Goal: Information Seeking & Learning: Learn about a topic

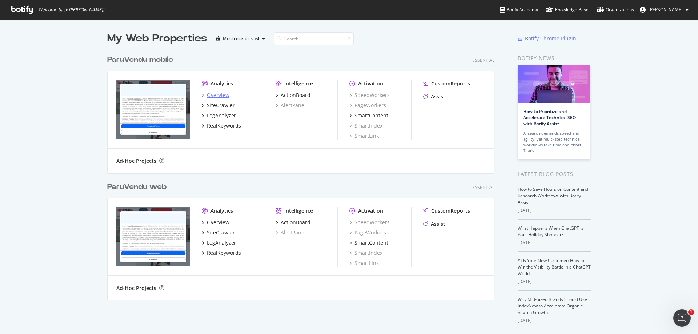
click at [218, 95] on div "Overview" at bounding box center [218, 95] width 23 height 7
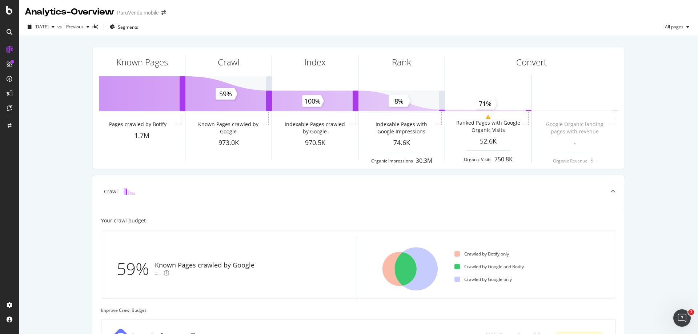
click at [49, 204] on div "Known Pages Pages crawled by Botify 1.7M Crawl Known Pages crawled by Google 97…" at bounding box center [358, 300] width 679 height 528
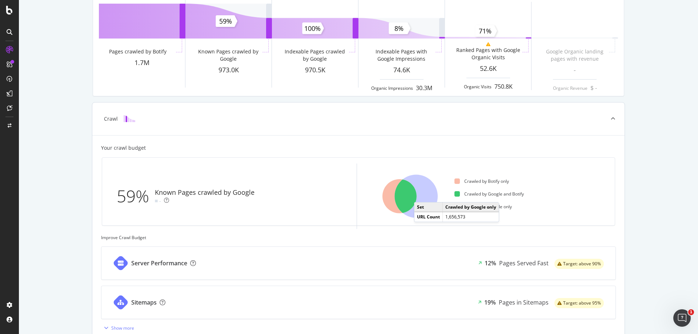
click at [418, 195] on icon at bounding box center [416, 196] width 43 height 43
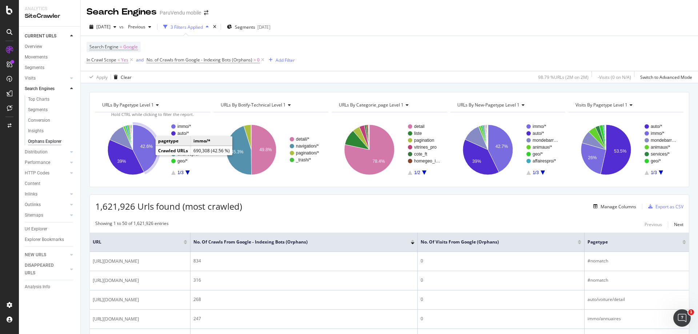
click at [144, 153] on icon "A chart." at bounding box center [145, 149] width 25 height 48
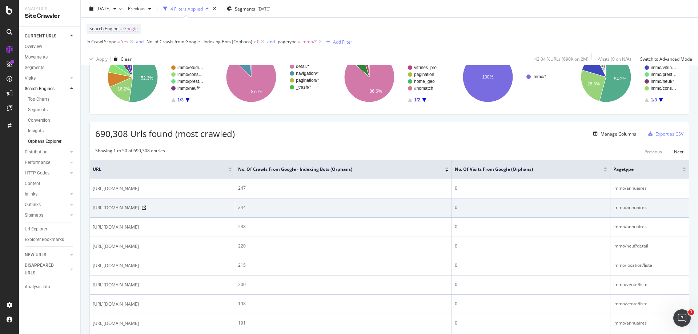
scroll to position [36, 0]
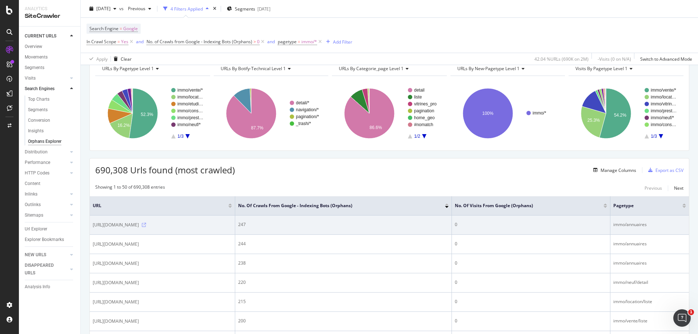
click at [146, 225] on icon at bounding box center [144, 225] width 4 height 4
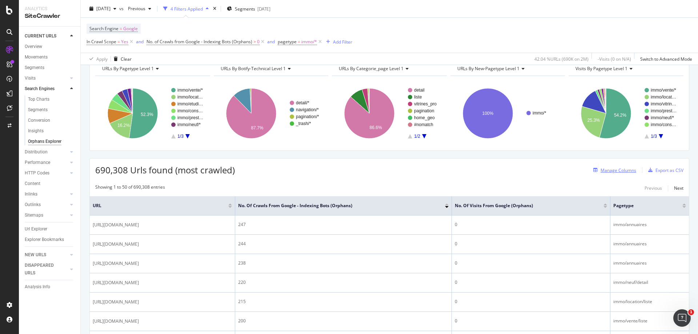
click at [620, 169] on div "Manage Columns" at bounding box center [618, 170] width 36 height 6
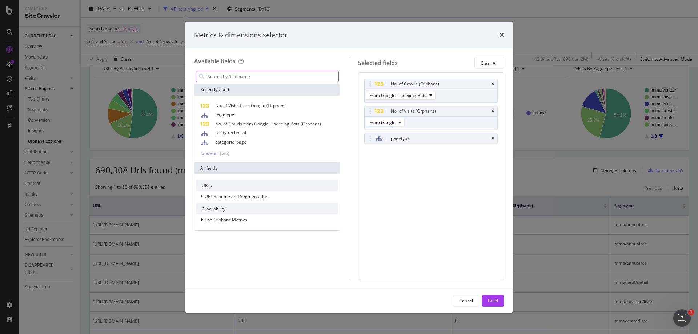
click at [238, 77] on input "modal" at bounding box center [273, 76] width 132 height 11
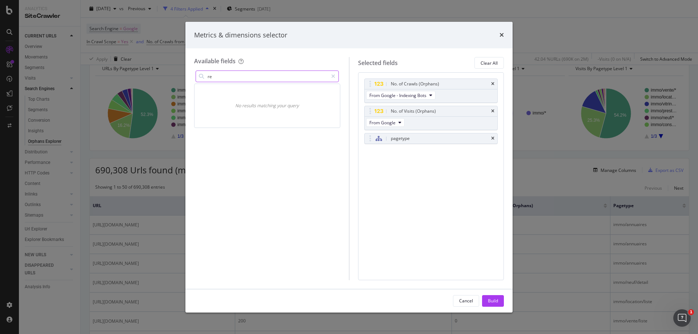
type input "r"
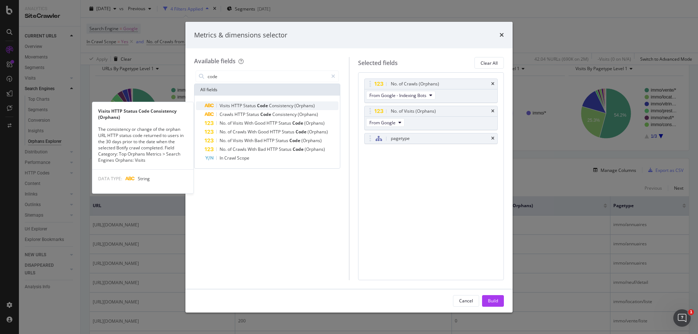
type input "code"
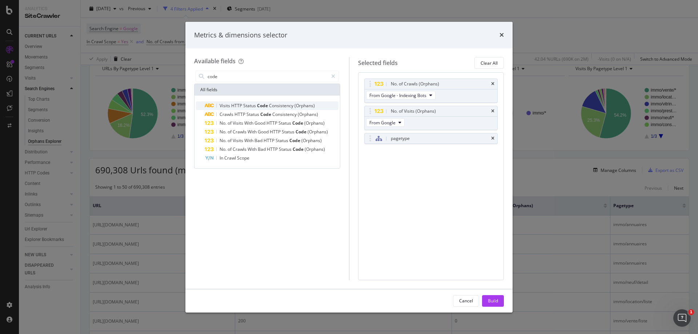
click at [255, 108] on span "Status" at bounding box center [250, 105] width 14 height 6
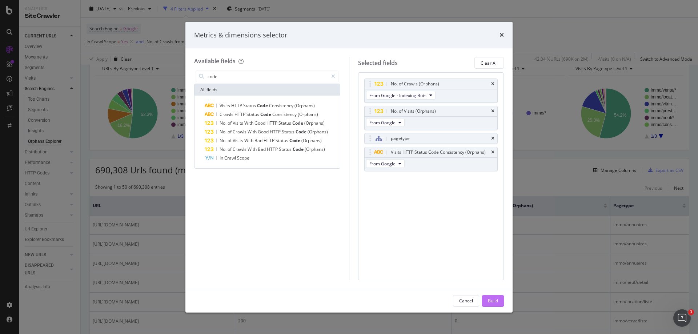
click at [496, 301] on div "Build" at bounding box center [493, 301] width 10 height 6
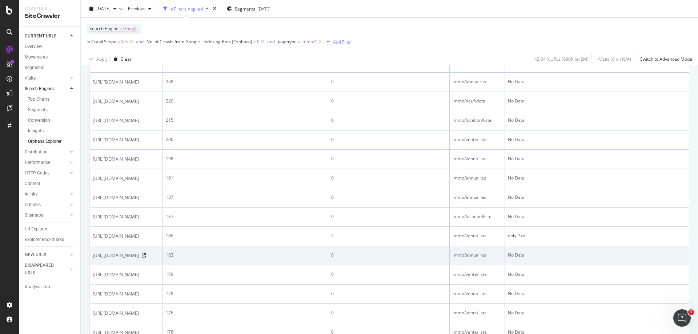
scroll to position [218, 0]
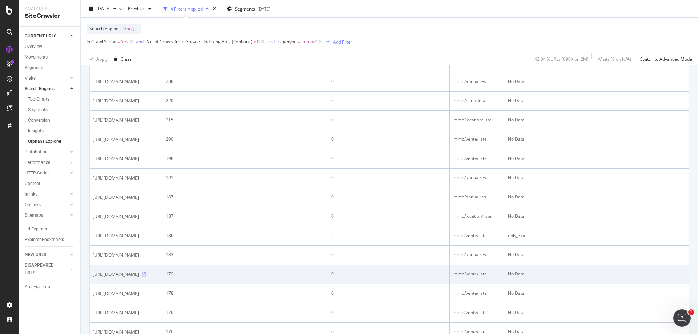
click at [146, 277] on icon at bounding box center [144, 274] width 4 height 4
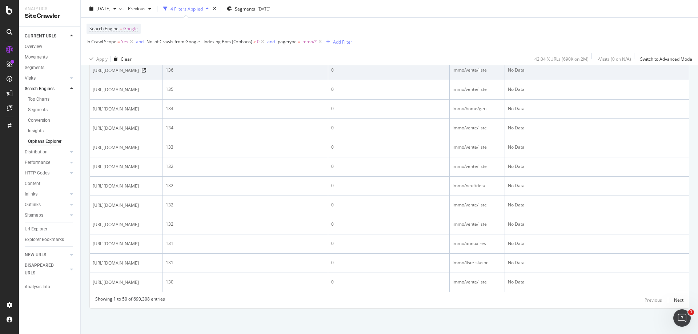
scroll to position [1001, 0]
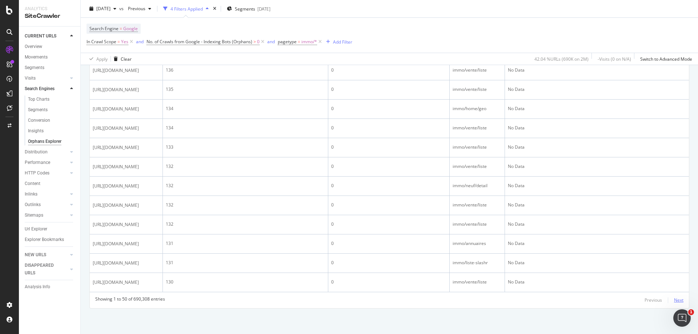
click at [674, 301] on div "Next" at bounding box center [678, 300] width 9 height 6
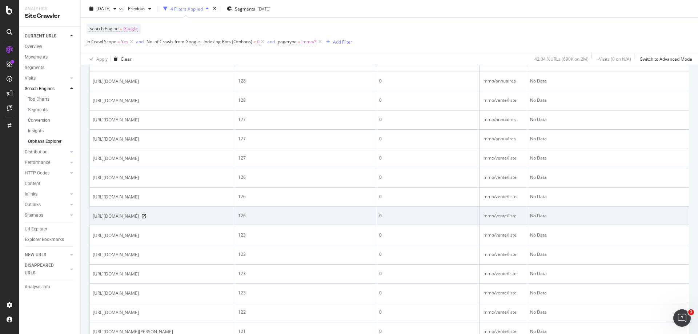
scroll to position [218, 0]
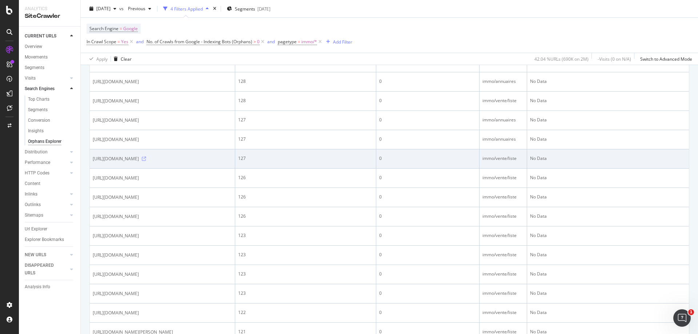
click at [146, 161] on icon at bounding box center [144, 159] width 4 height 4
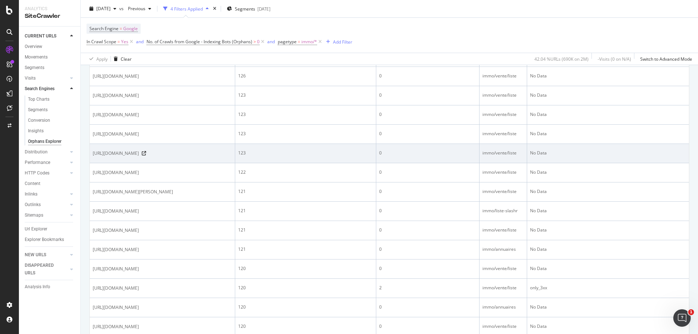
scroll to position [363, 0]
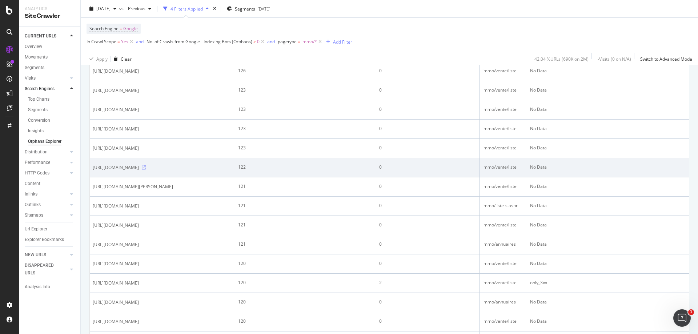
click at [146, 170] on icon at bounding box center [144, 167] width 4 height 4
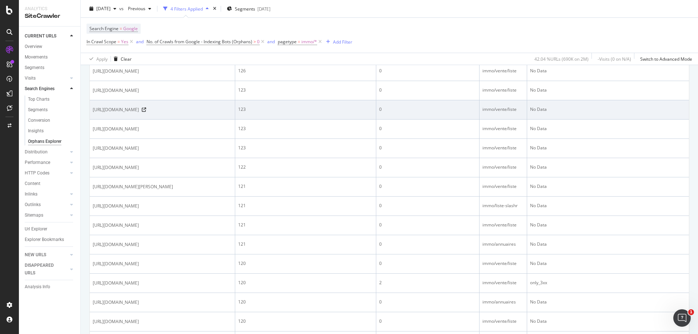
scroll to position [145, 0]
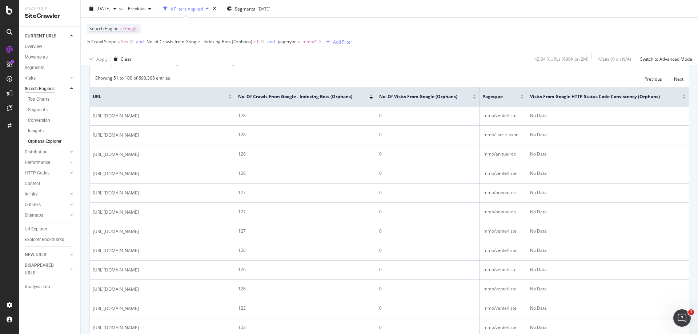
click at [48, 89] on div "Search Engines" at bounding box center [40, 89] width 30 height 8
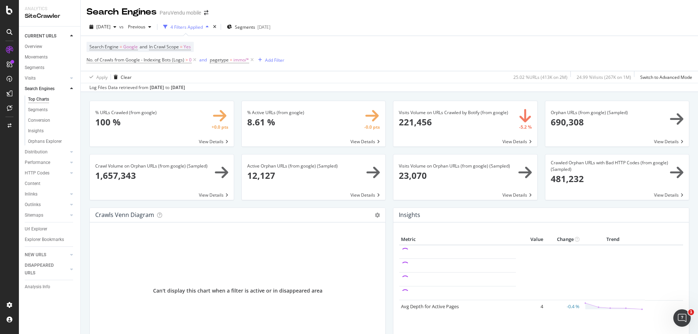
click at [252, 59] on icon at bounding box center [252, 59] width 6 height 7
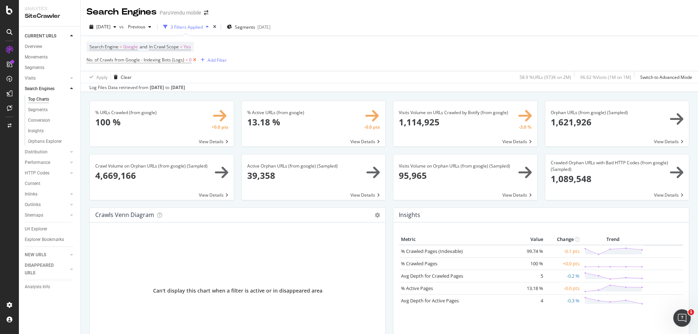
click at [194, 60] on icon at bounding box center [195, 59] width 6 height 7
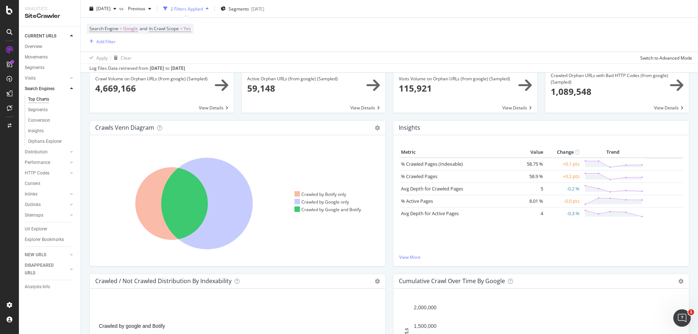
scroll to position [109, 0]
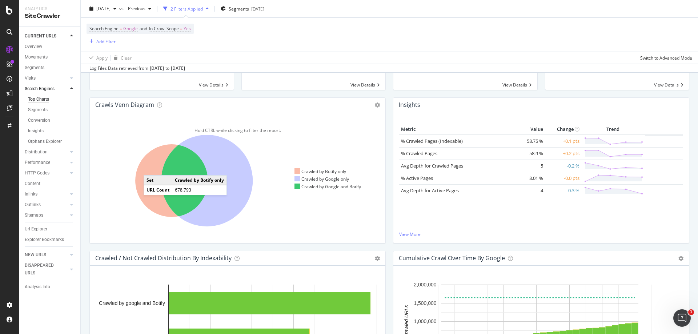
click at [151, 168] on icon at bounding box center [171, 180] width 73 height 73
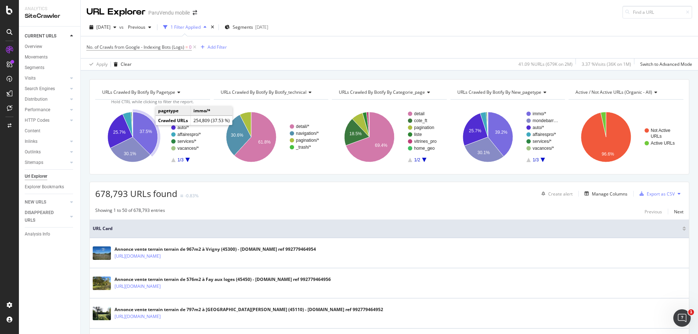
click at [145, 121] on icon "A chart." at bounding box center [145, 133] width 25 height 43
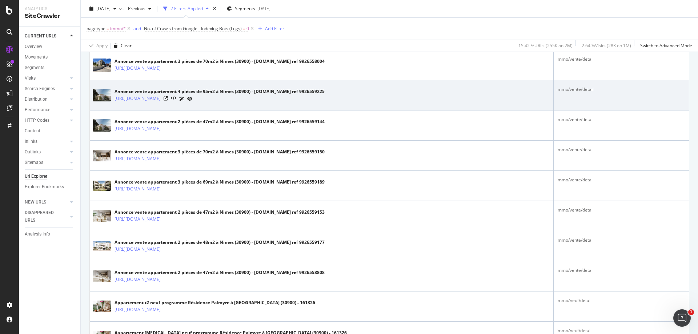
scroll to position [945, 0]
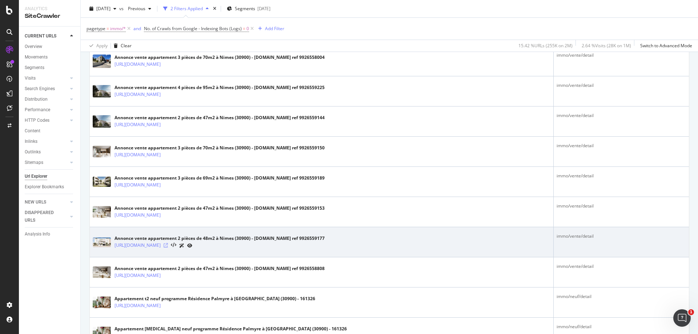
click at [168, 245] on icon at bounding box center [166, 245] width 4 height 4
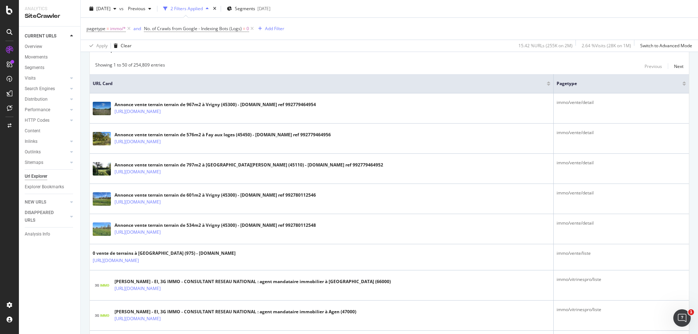
scroll to position [0, 0]
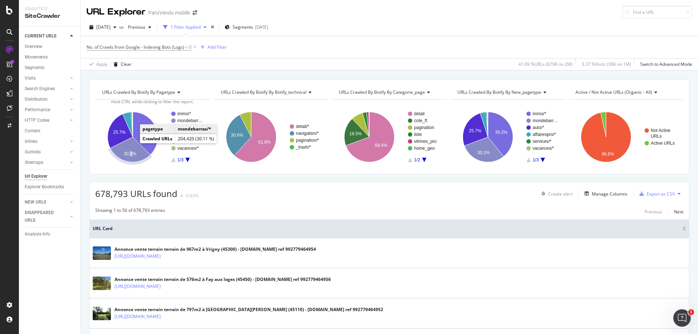
click at [131, 152] on text "30.1%" at bounding box center [130, 153] width 12 height 5
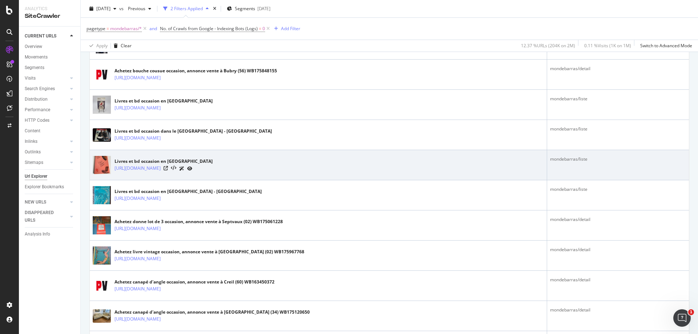
scroll to position [254, 0]
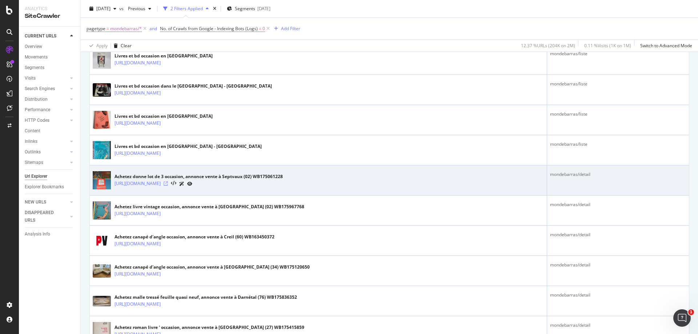
click at [168, 184] on icon at bounding box center [166, 183] width 4 height 4
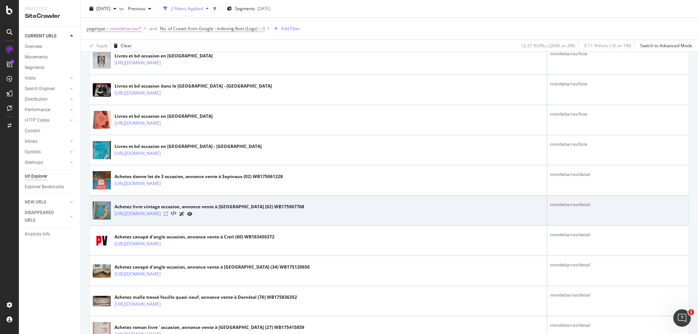
click at [168, 213] on icon at bounding box center [166, 213] width 4 height 4
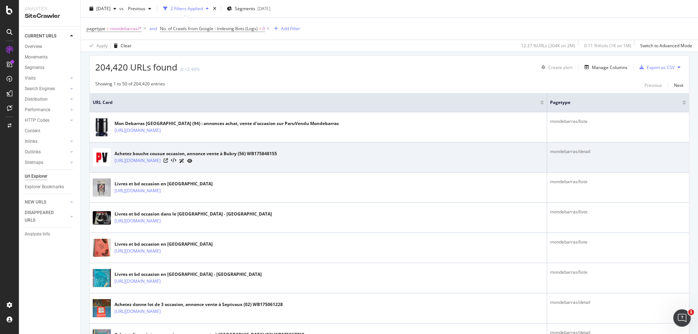
scroll to position [0, 0]
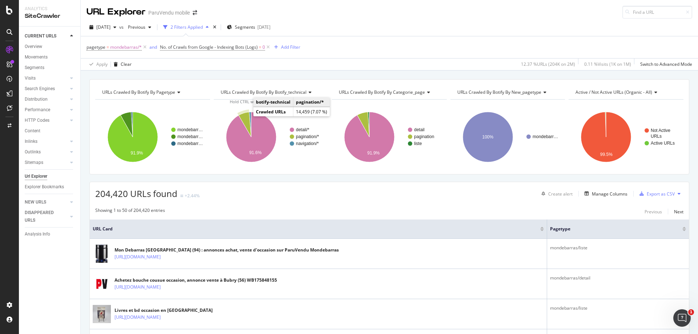
click at [245, 116] on icon "A chart." at bounding box center [244, 124] width 13 height 25
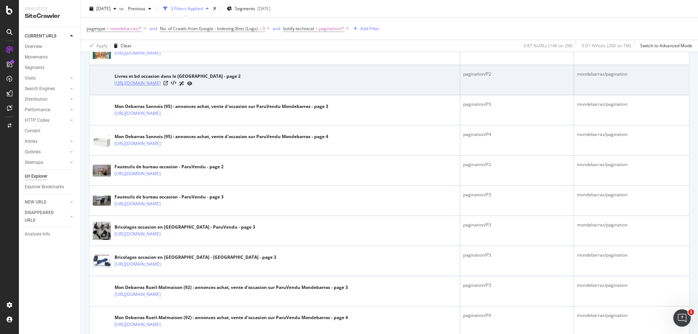
scroll to position [327, 0]
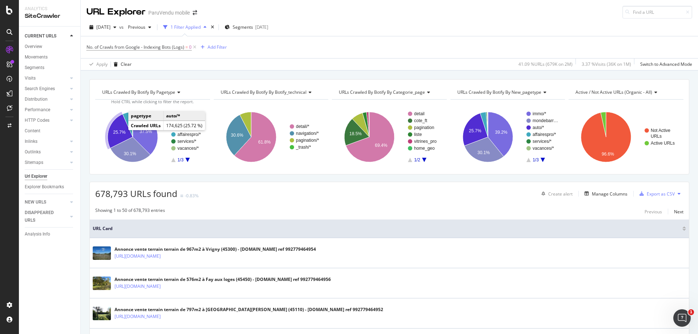
click at [116, 123] on icon "A chart." at bounding box center [120, 131] width 25 height 34
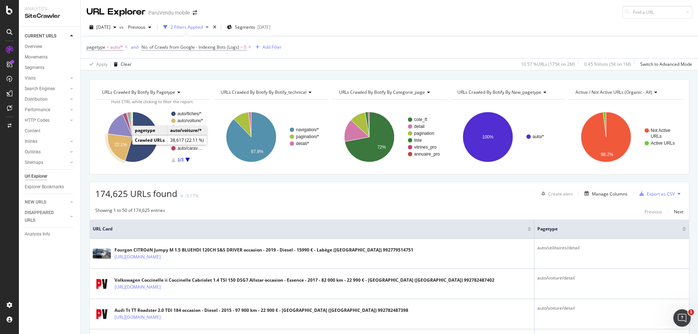
click at [115, 140] on icon "A chart." at bounding box center [120, 147] width 25 height 27
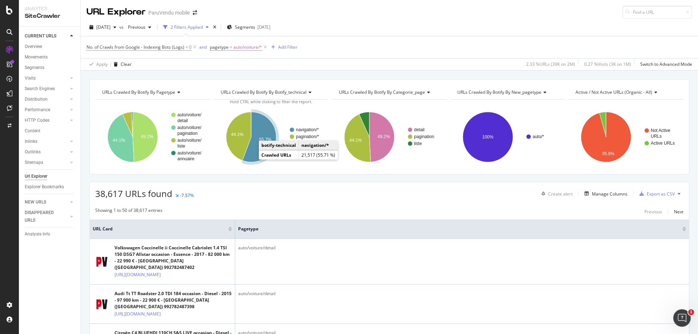
click at [252, 151] on icon "A chart." at bounding box center [259, 137] width 34 height 50
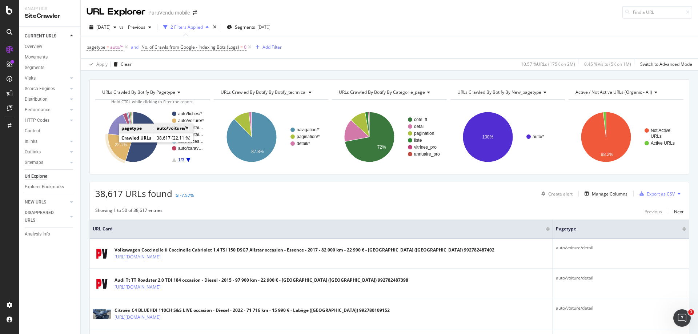
click at [112, 140] on icon "A chart." at bounding box center [120, 147] width 25 height 27
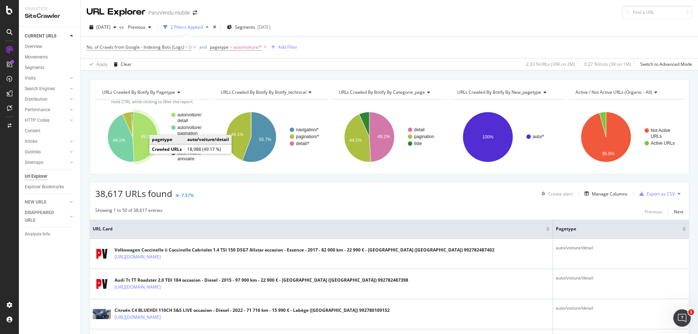
click at [144, 147] on icon "A chart." at bounding box center [145, 137] width 25 height 50
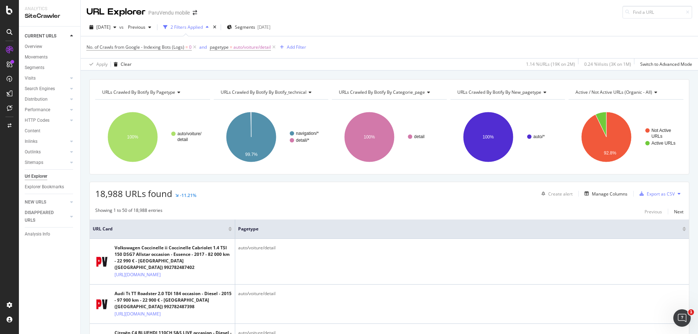
scroll to position [73, 0]
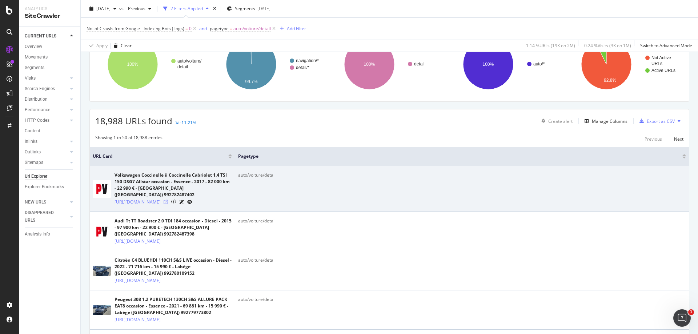
click at [168, 201] on icon at bounding box center [166, 202] width 4 height 4
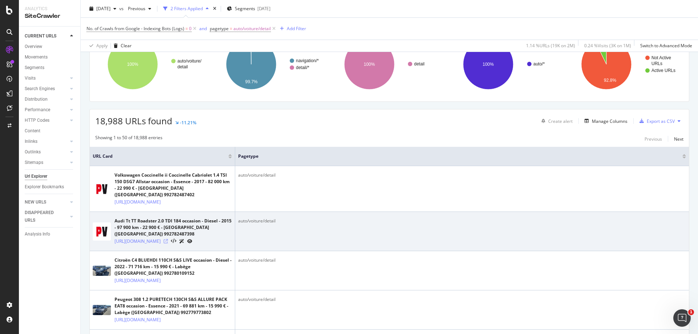
click at [168, 243] on icon at bounding box center [166, 241] width 4 height 4
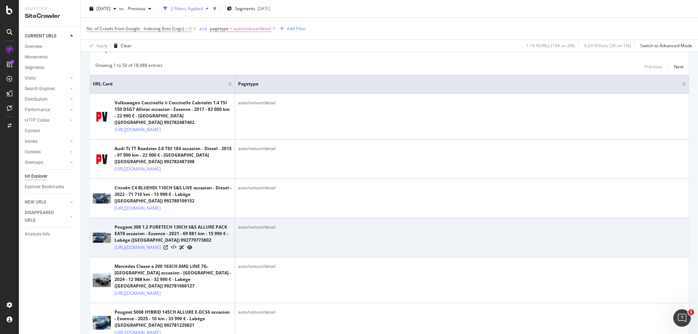
scroll to position [145, 0]
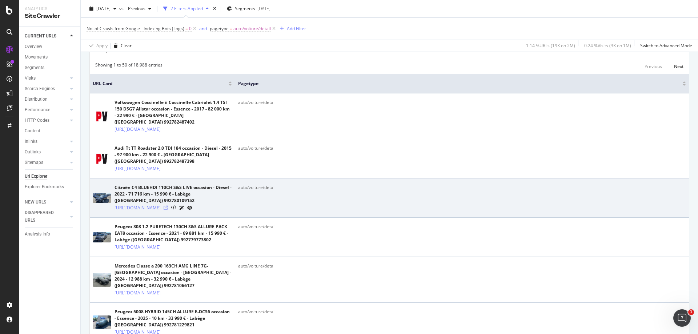
click at [168, 210] on icon at bounding box center [166, 208] width 4 height 4
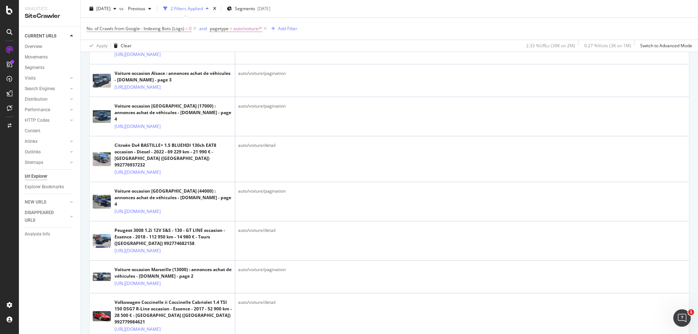
scroll to position [1163, 0]
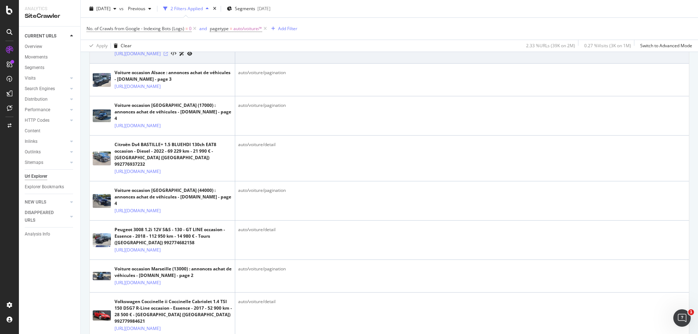
click at [168, 56] on icon at bounding box center [166, 54] width 4 height 4
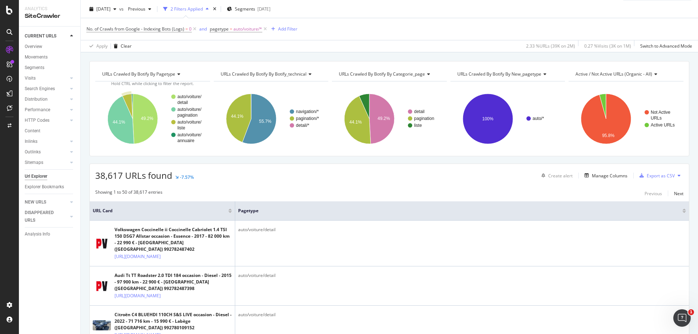
scroll to position [0, 0]
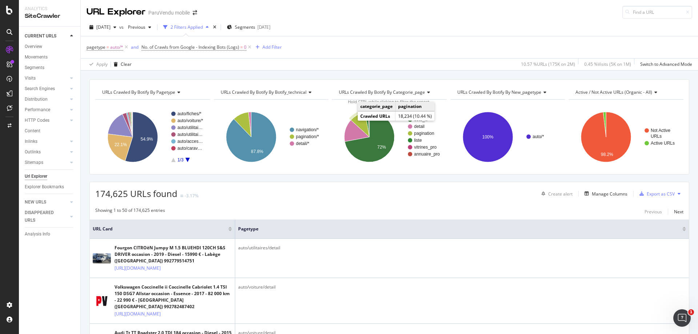
drag, startPoint x: 350, startPoint y: 120, endPoint x: 355, endPoint y: 122, distance: 6.3
click at [355, 122] on icon "A chart." at bounding box center [360, 124] width 19 height 25
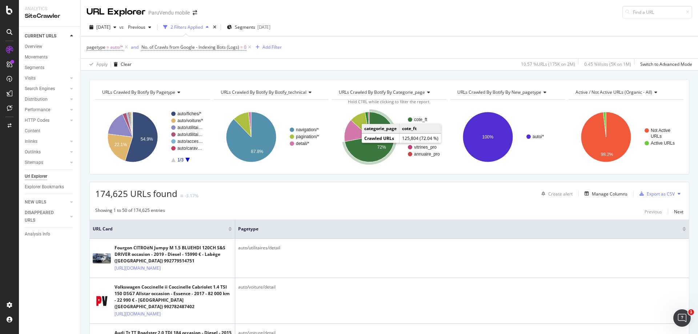
click at [354, 142] on icon "A chart." at bounding box center [370, 137] width 50 height 50
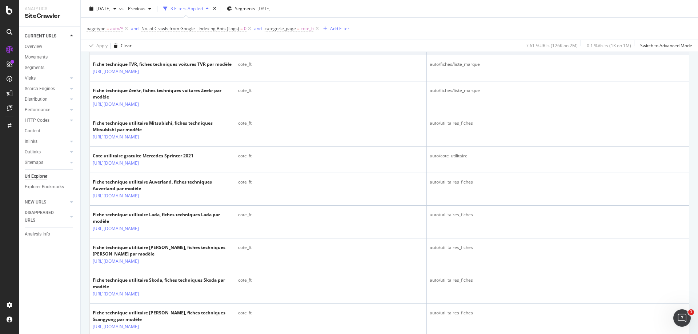
scroll to position [436, 0]
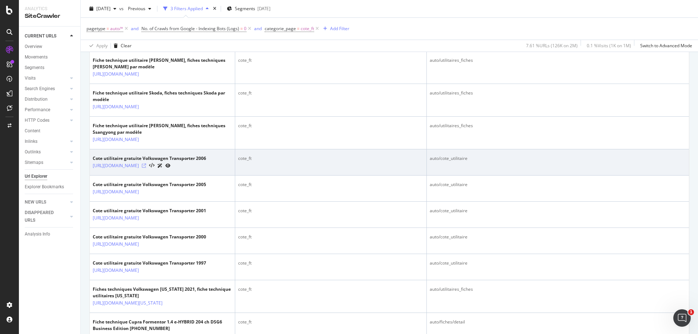
click at [146, 168] on icon at bounding box center [144, 166] width 4 height 4
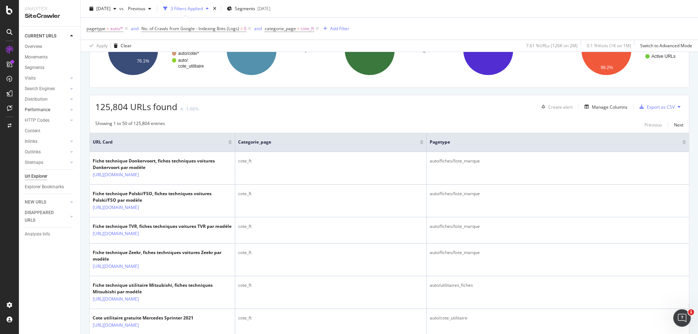
scroll to position [73, 0]
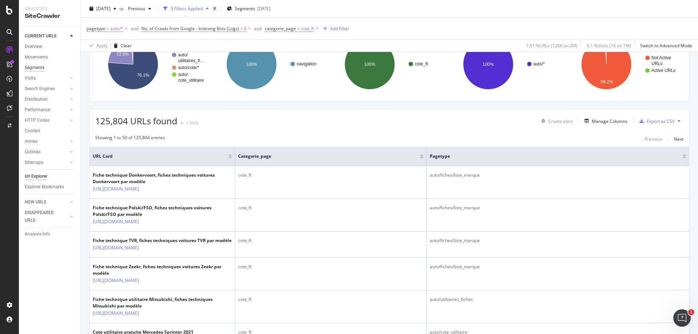
click at [42, 67] on div "Segments" at bounding box center [35, 68] width 20 height 8
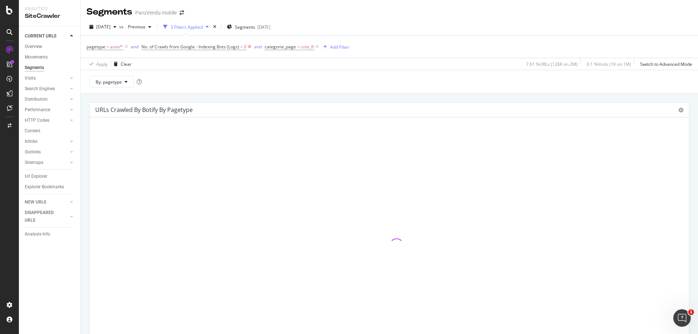
click at [250, 46] on icon at bounding box center [249, 46] width 6 height 7
click at [128, 48] on icon at bounding box center [126, 46] width 6 height 7
click at [138, 49] on icon at bounding box center [139, 46] width 6 height 7
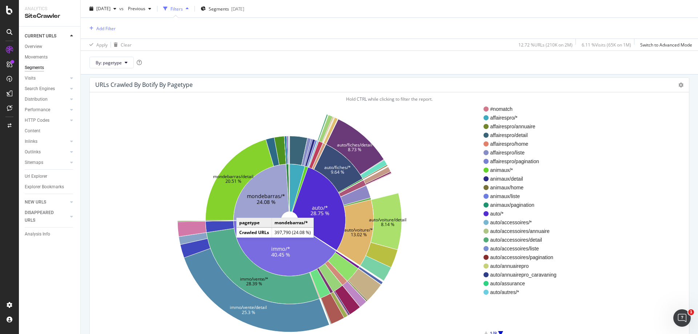
scroll to position [73, 0]
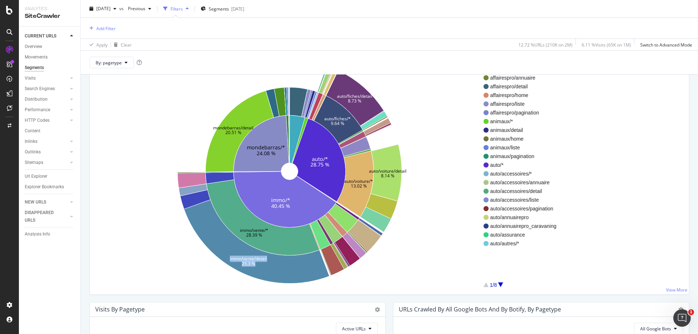
drag, startPoint x: 233, startPoint y: 255, endPoint x: 163, endPoint y: 242, distance: 70.6
click at [163, 242] on icon "auto/* 28.75 % immo/* 40.45 % mondebarras/* 24.08 % auto/fiches/* 9.64 % auto/v…" at bounding box center [290, 171] width 388 height 224
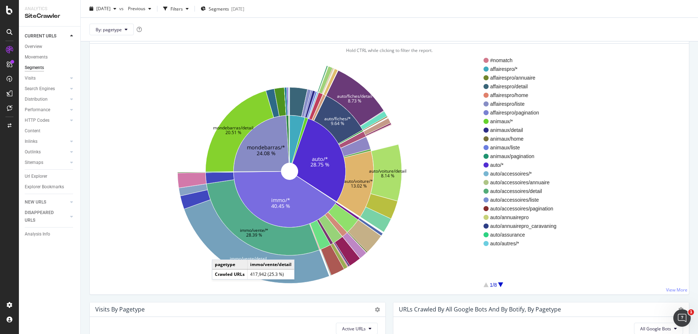
click at [219, 252] on icon at bounding box center [256, 242] width 145 height 84
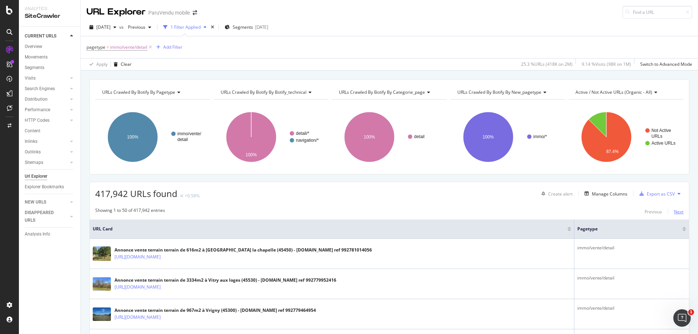
click at [674, 213] on div "Next" at bounding box center [678, 212] width 9 height 6
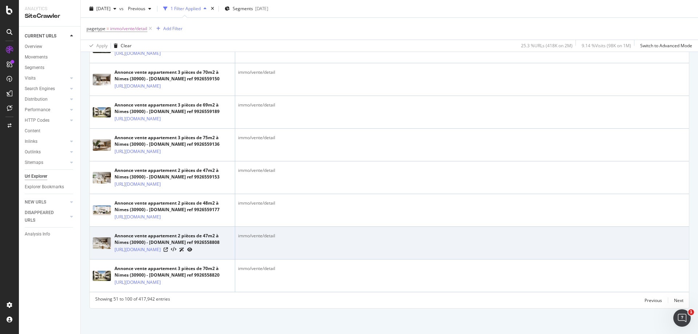
scroll to position [2266, 0]
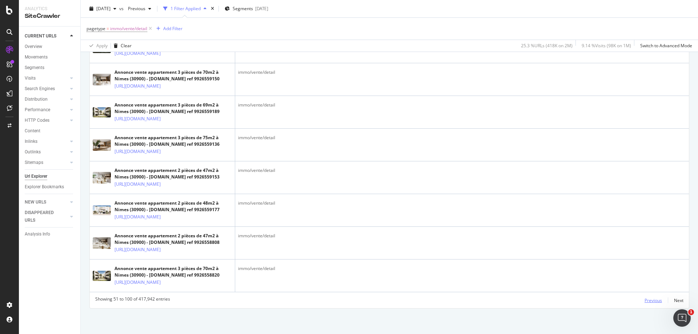
click at [644, 299] on div "Previous" at bounding box center [652, 300] width 17 height 6
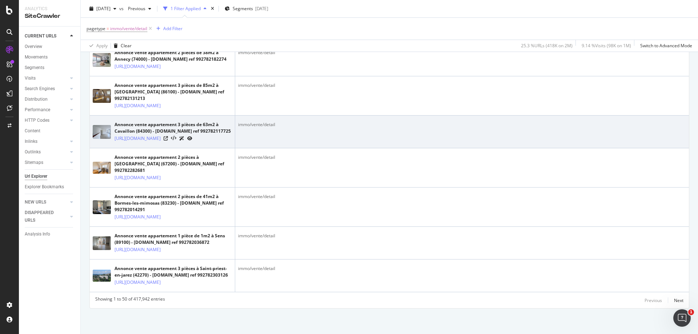
scroll to position [2055, 0]
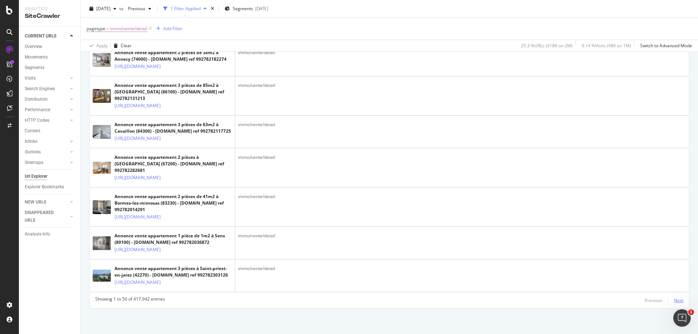
click at [674, 301] on div "Next" at bounding box center [678, 300] width 9 height 6
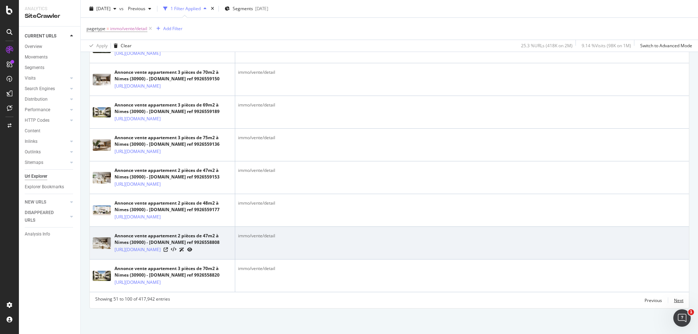
scroll to position [2266, 0]
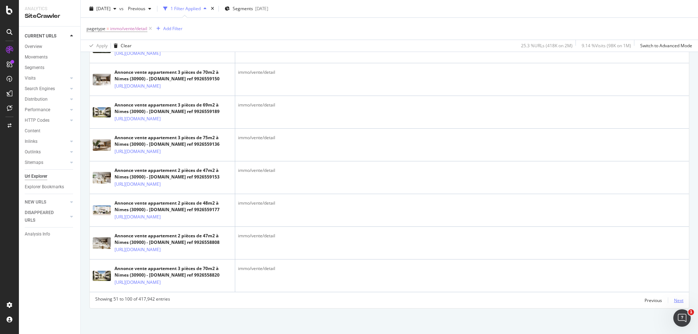
click at [674, 299] on div "Next" at bounding box center [678, 300] width 9 height 6
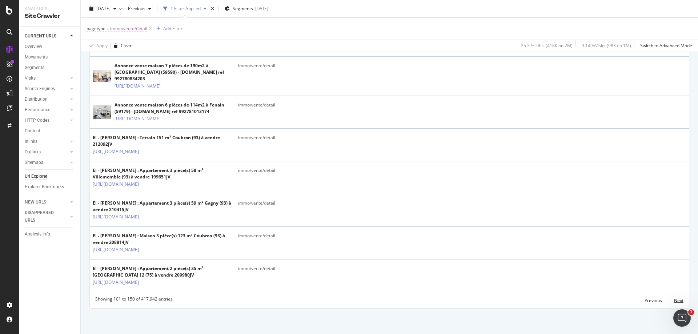
scroll to position [2166, 0]
click at [676, 298] on div "Next" at bounding box center [678, 300] width 9 height 6
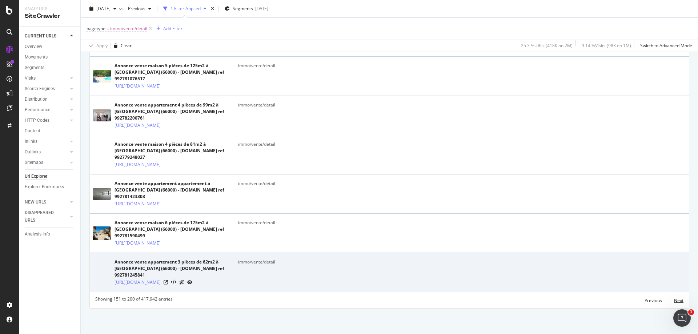
scroll to position [2093, 0]
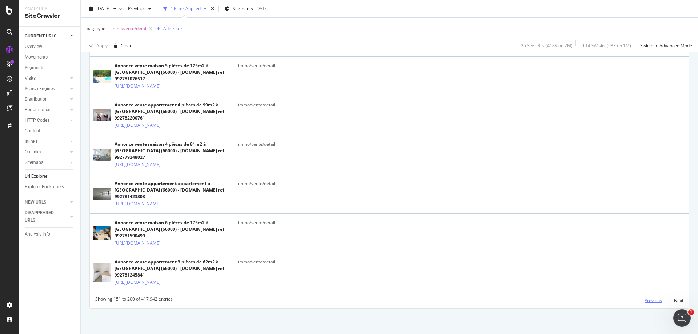
click at [644, 301] on div "Previous" at bounding box center [652, 300] width 17 height 6
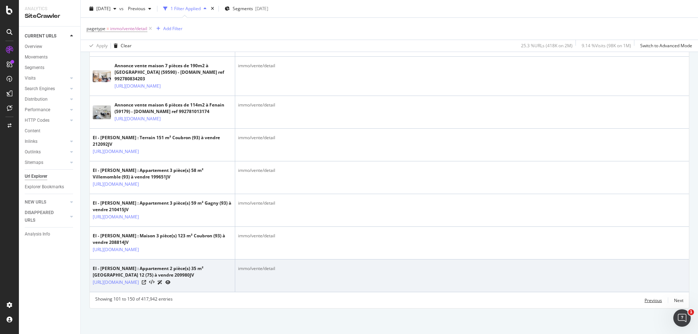
scroll to position [2166, 0]
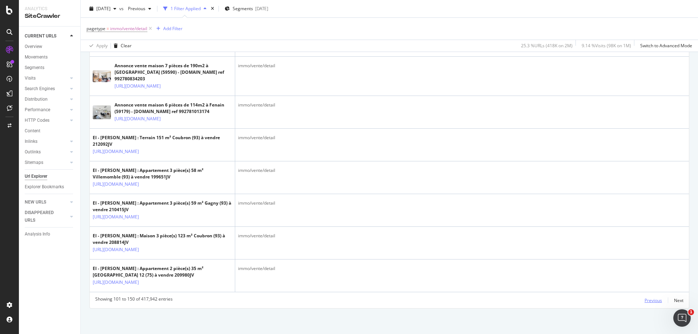
click at [645, 302] on div "Previous" at bounding box center [652, 300] width 17 height 6
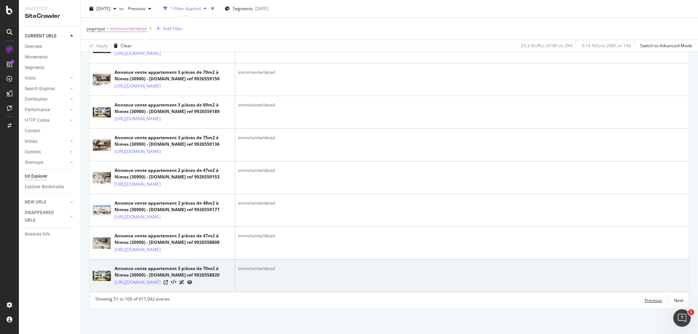
scroll to position [2266, 0]
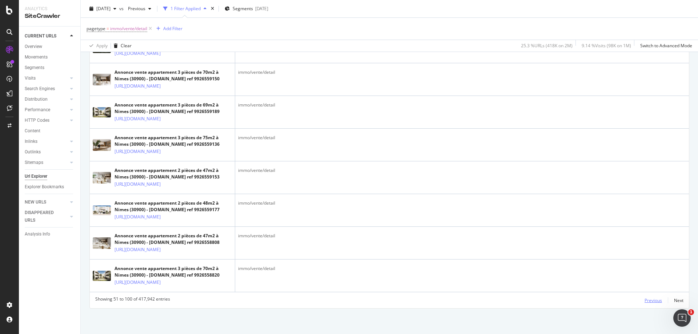
click at [648, 301] on div "Previous" at bounding box center [652, 300] width 17 height 6
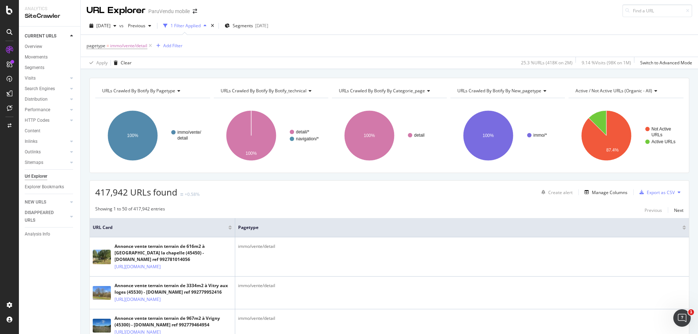
scroll to position [0, 0]
